Goal: Task Accomplishment & Management: Manage account settings

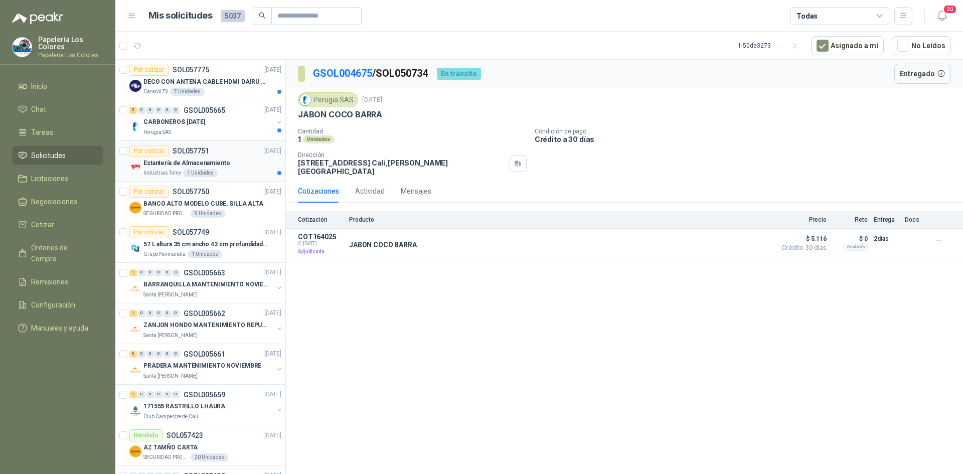
click at [238, 159] on div "Estantería de Almacenamiento" at bounding box center [212, 163] width 138 height 12
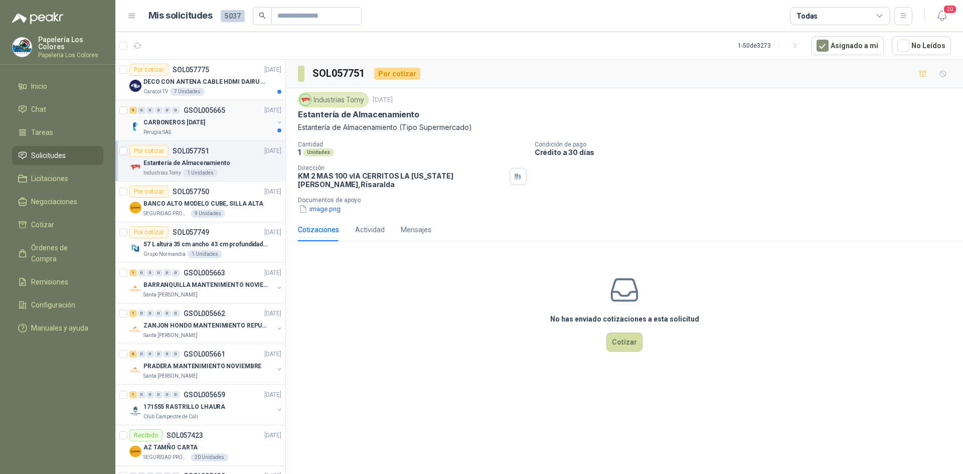
click at [234, 115] on div "5 0 0 0 0 0 GSOL005665 [DATE]" at bounding box center [206, 110] width 154 height 12
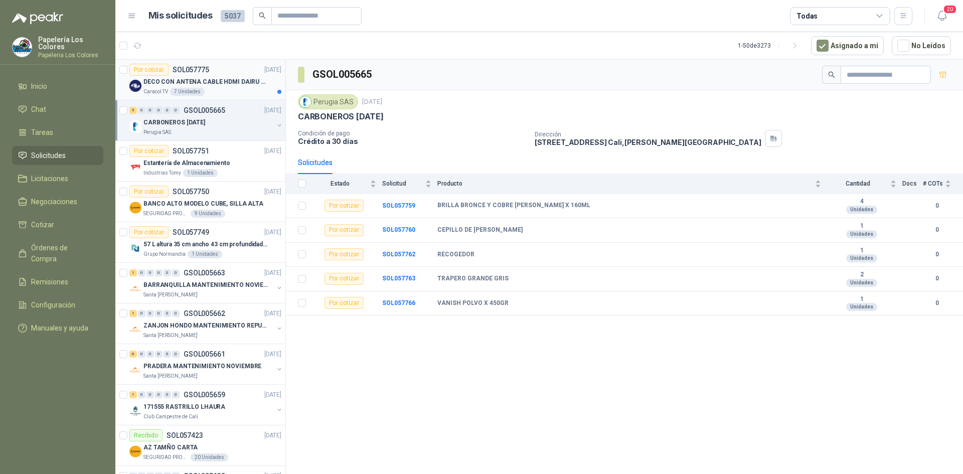
click at [230, 65] on div "Por cotizar SOL057775 [DATE]" at bounding box center [205, 70] width 152 height 12
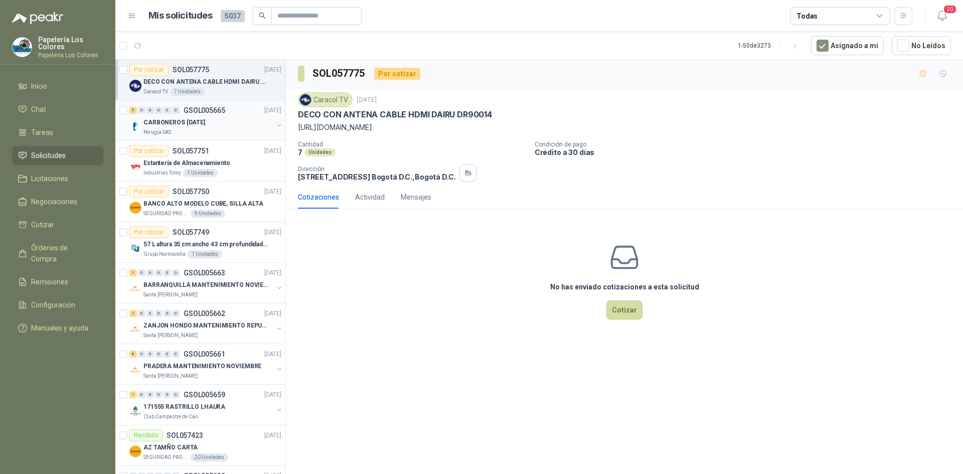
click at [220, 118] on div "CARBONEROS [DATE]" at bounding box center [208, 122] width 130 height 12
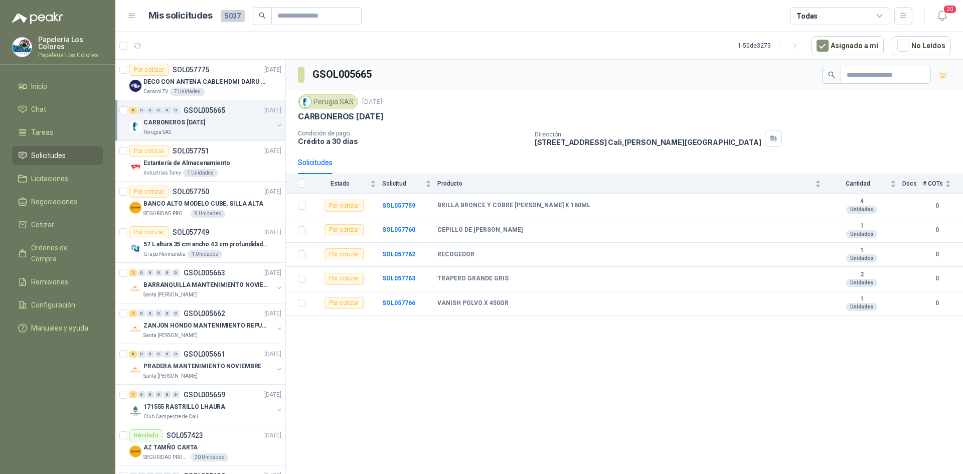
click at [463, 46] on article "1 - 50 de 3273 Asignado a mi No Leídos" at bounding box center [538, 45] width 847 height 27
drag, startPoint x: 554, startPoint y: 205, endPoint x: 427, endPoint y: 205, distance: 127.8
click at [427, 205] on tr "Por cotizar SOL057759 BRILLA BRONCE Y COBRE [PERSON_NAME] X 160ML 4 Unidades 0" at bounding box center [624, 206] width 677 height 25
copy tr "BRILLA BRONCE Y COBRE [PERSON_NAME] X 160M"
click at [521, 251] on div "RECOGEDOR" at bounding box center [629, 255] width 384 height 8
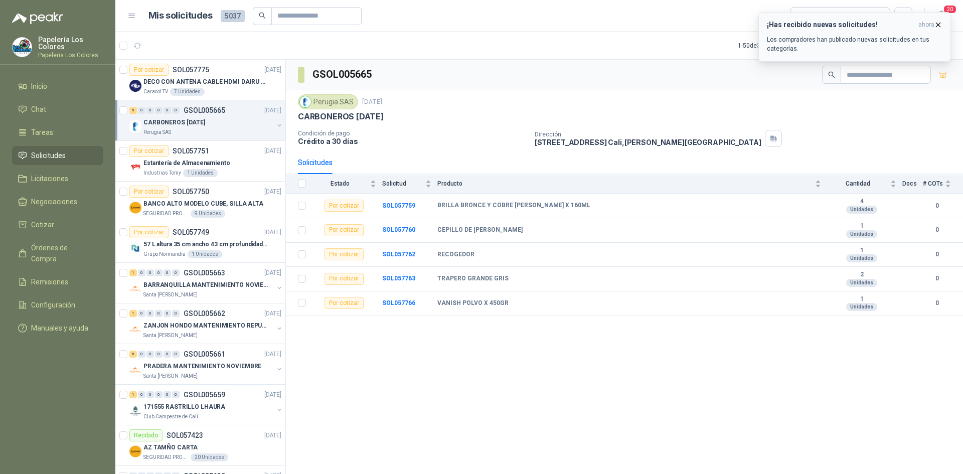
click at [826, 35] on p "Los compradores han publicado nuevas solicitudes en tus categorías." at bounding box center [854, 44] width 175 height 18
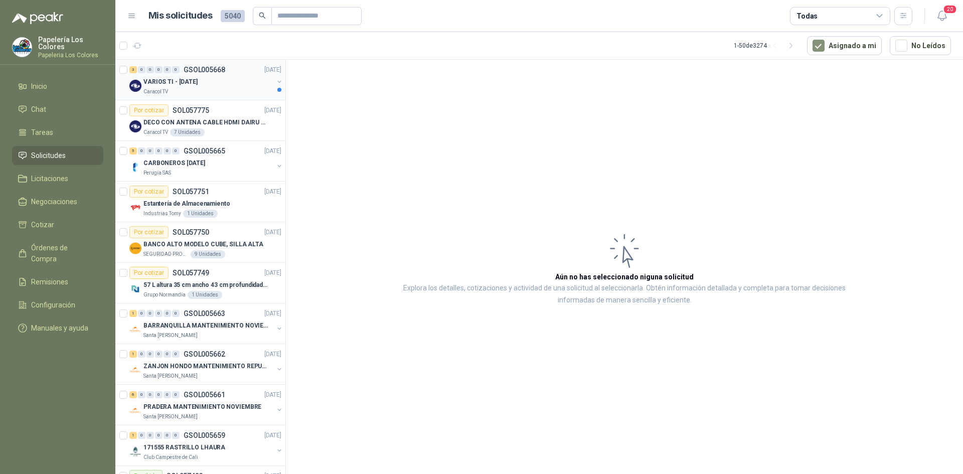
click at [218, 79] on div "VARIOS TI - SEPT 2025" at bounding box center [208, 82] width 130 height 12
